Goal: Use online tool/utility: Use online tool/utility

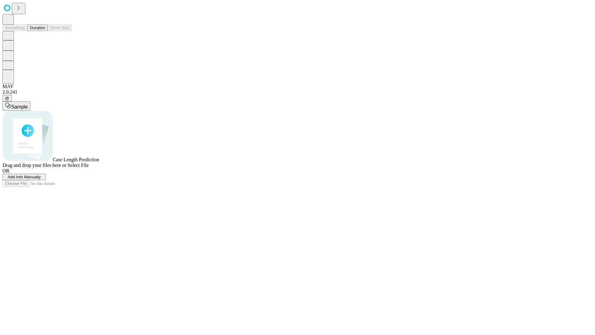
click at [41, 179] on span "Add Info Manually" at bounding box center [24, 177] width 33 height 5
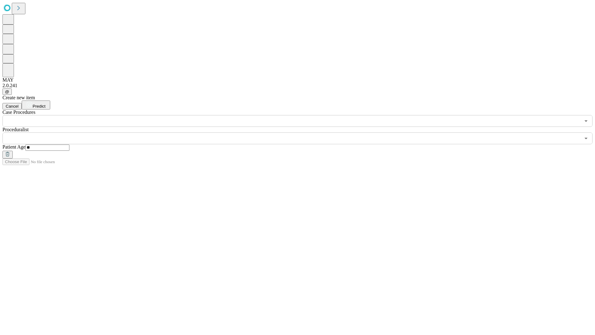
type input "**"
click at [302, 132] on input "text" at bounding box center [291, 138] width 578 height 12
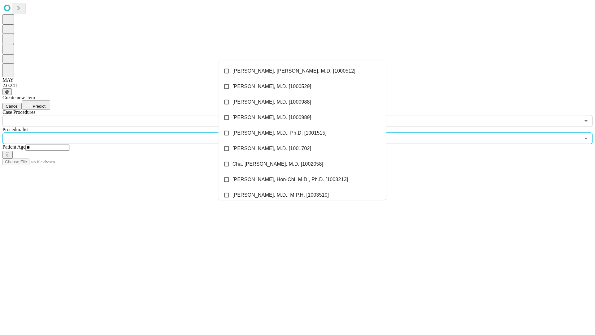
click at [302, 71] on li "[PERSON_NAME], [PERSON_NAME], M.D. [1000512]" at bounding box center [302, 71] width 167 height 16
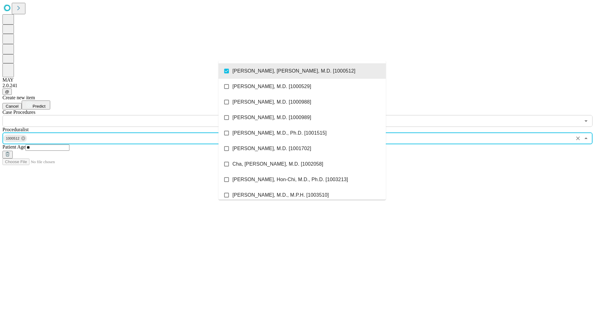
click at [130, 115] on input "text" at bounding box center [291, 121] width 578 height 12
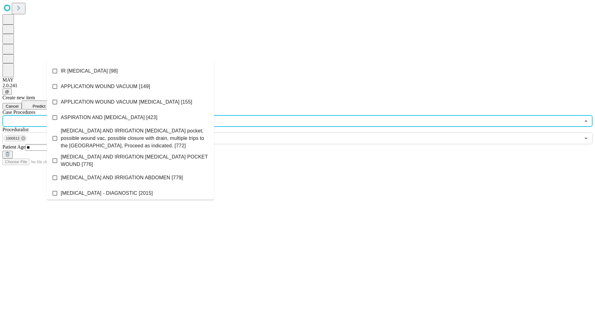
click at [131, 71] on li "IR [MEDICAL_DATA] [98]" at bounding box center [130, 71] width 167 height 16
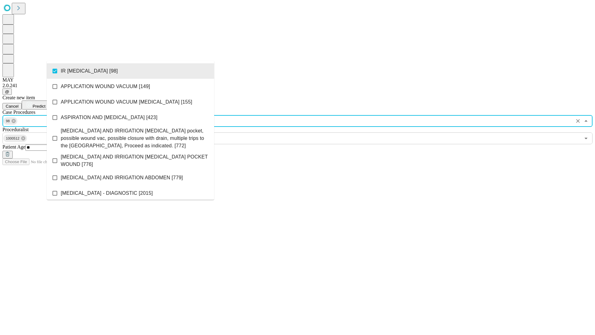
click at [45, 104] on span "Predict" at bounding box center [39, 106] width 13 height 5
